Goal: Information Seeking & Learning: Learn about a topic

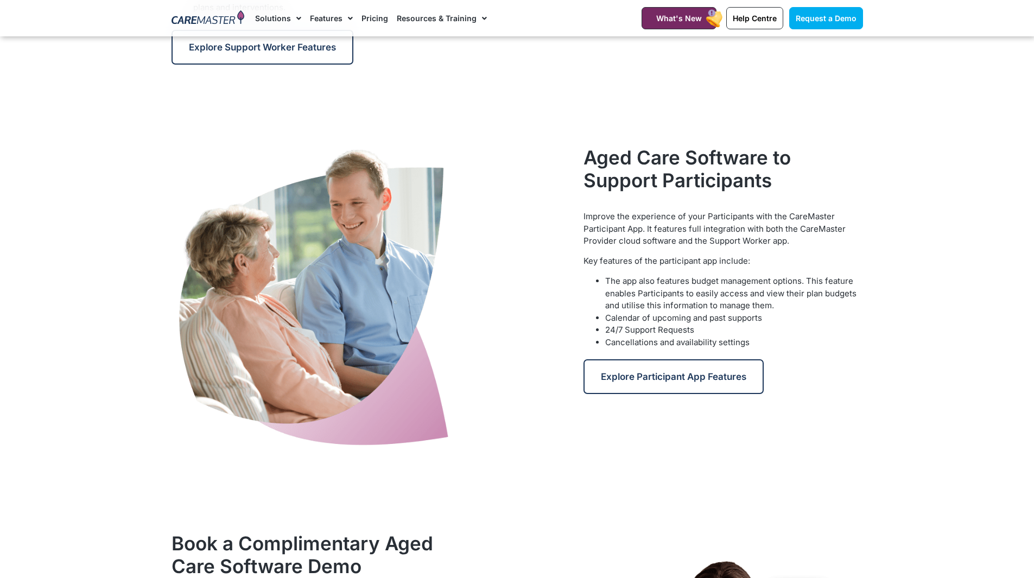
scroll to position [1309, 0]
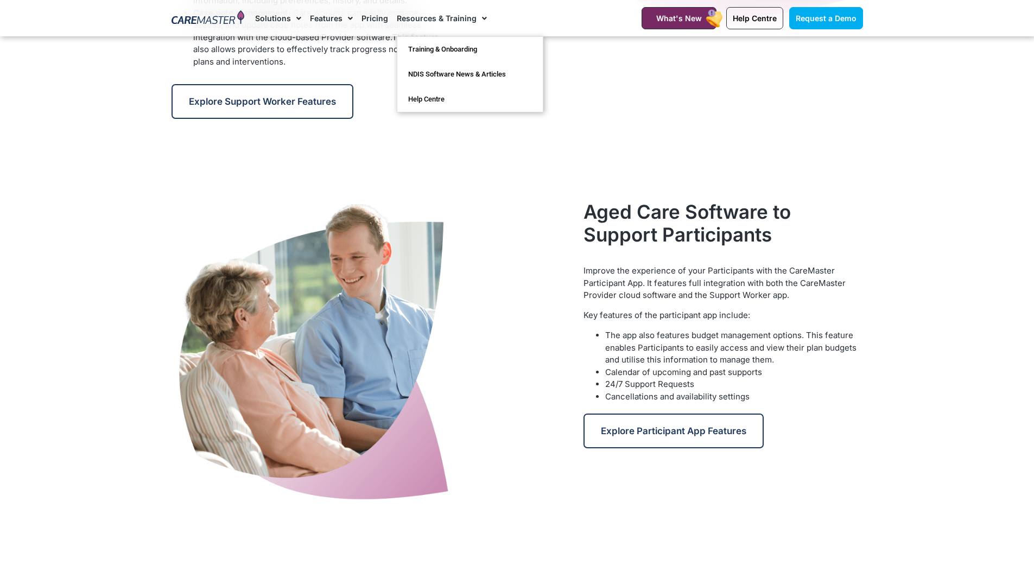
click at [478, 20] on span "Menu" at bounding box center [482, 18] width 10 height 18
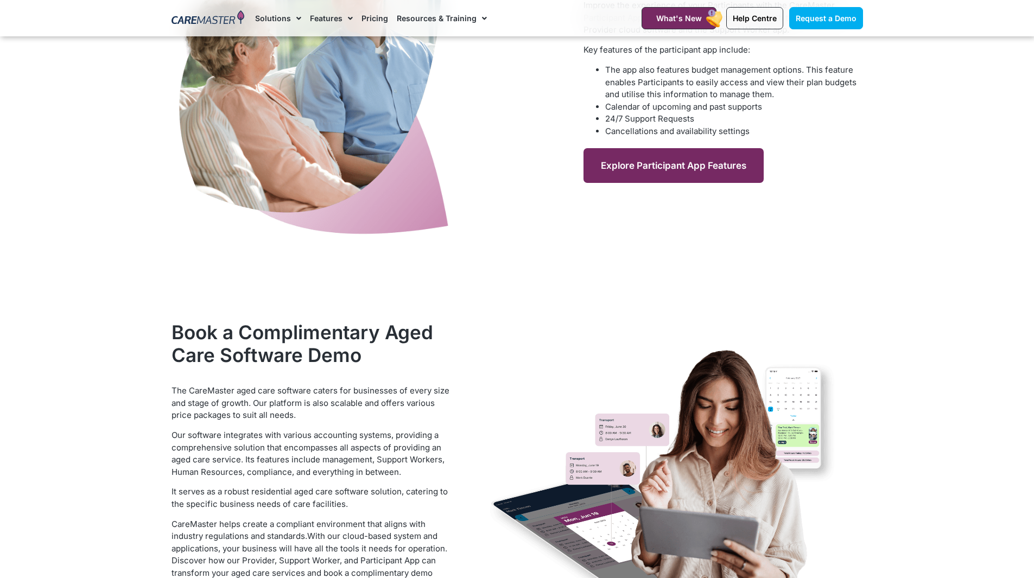
scroll to position [1683, 0]
